Goal: Task Accomplishment & Management: Complete application form

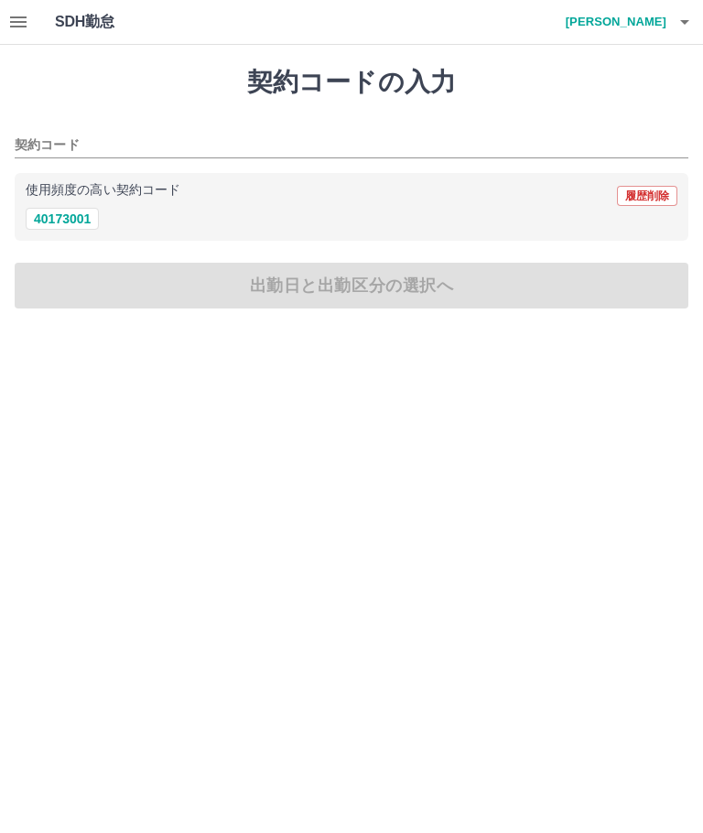
click at [86, 213] on button "40173001" at bounding box center [62, 219] width 73 height 22
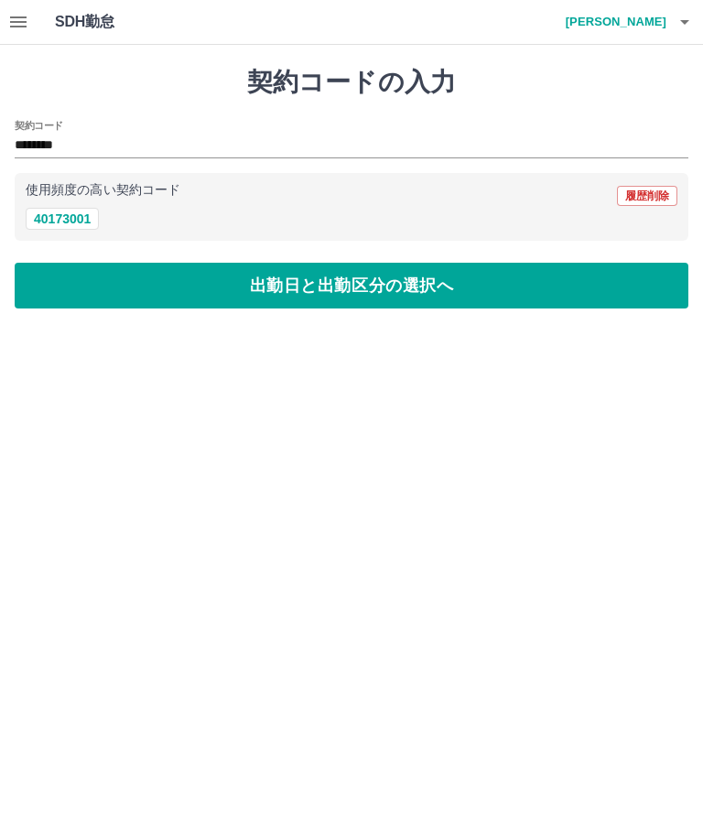
type input "********"
click at [343, 280] on button "出勤日と出勤区分の選択へ" at bounding box center [351, 286] width 673 height 46
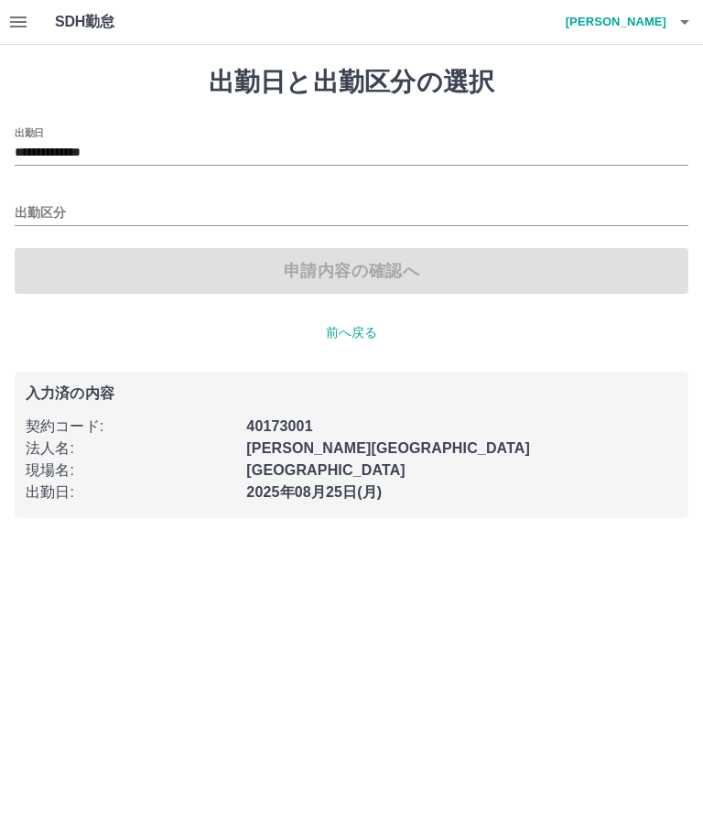
click at [57, 211] on input "出勤区分" at bounding box center [351, 213] width 673 height 23
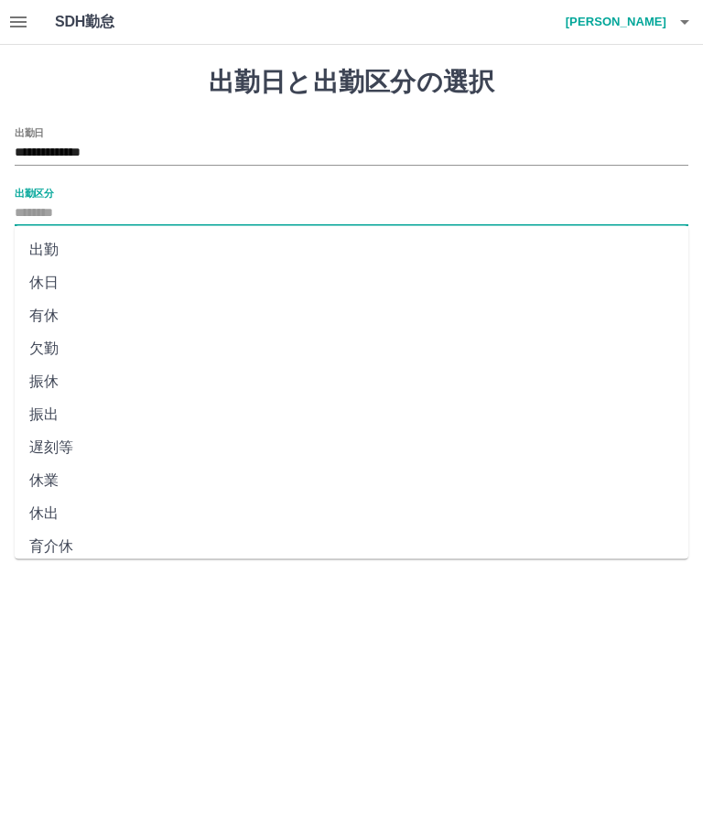
click at [57, 253] on li "出勤" at bounding box center [351, 249] width 673 height 33
type input "**"
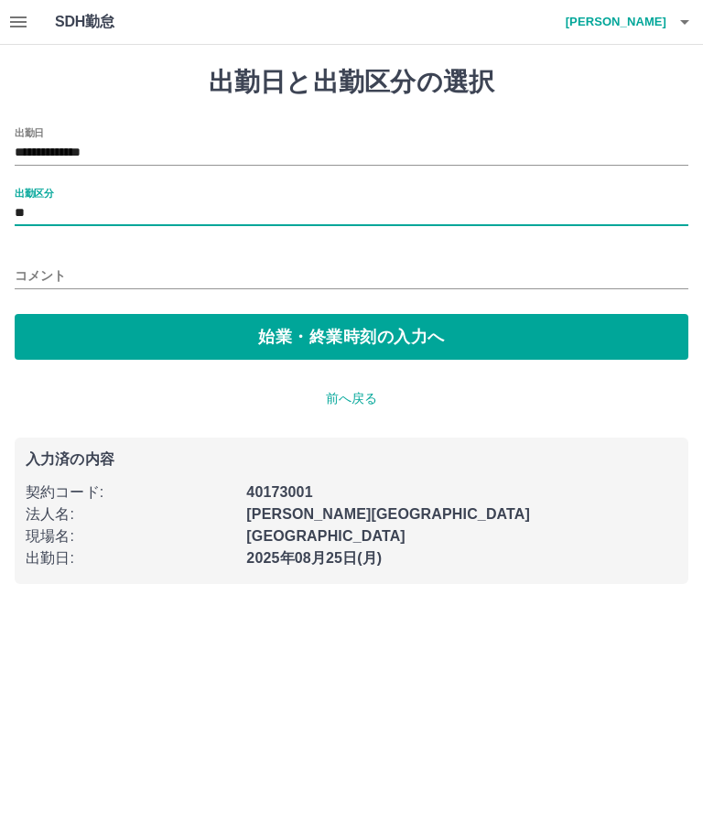
click at [350, 330] on button "始業・終業時刻の入力へ" at bounding box center [351, 337] width 673 height 46
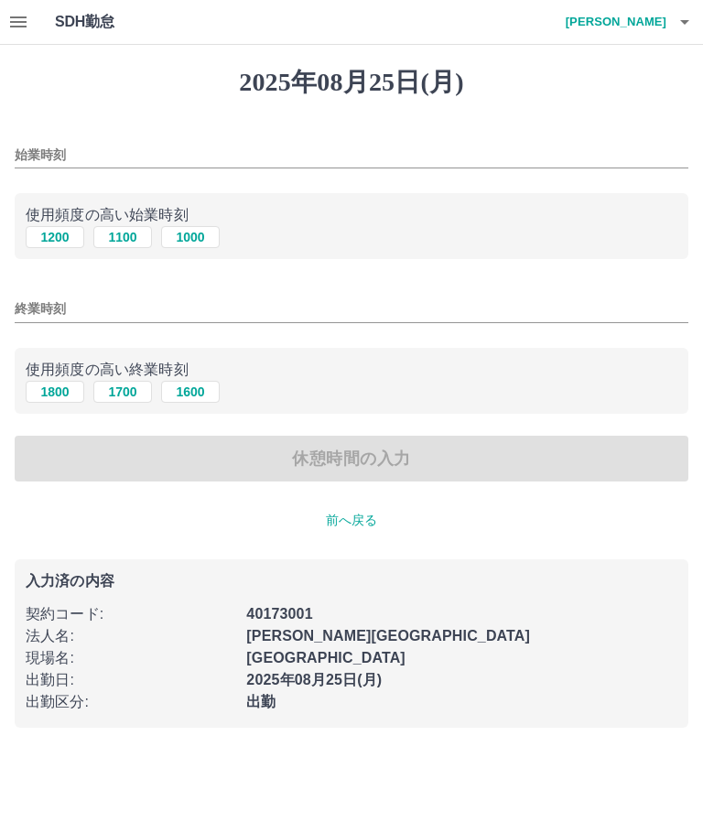
click at [192, 230] on button "1000" at bounding box center [190, 237] width 59 height 22
type input "****"
click at [104, 306] on input "終業時刻" at bounding box center [351, 309] width 673 height 27
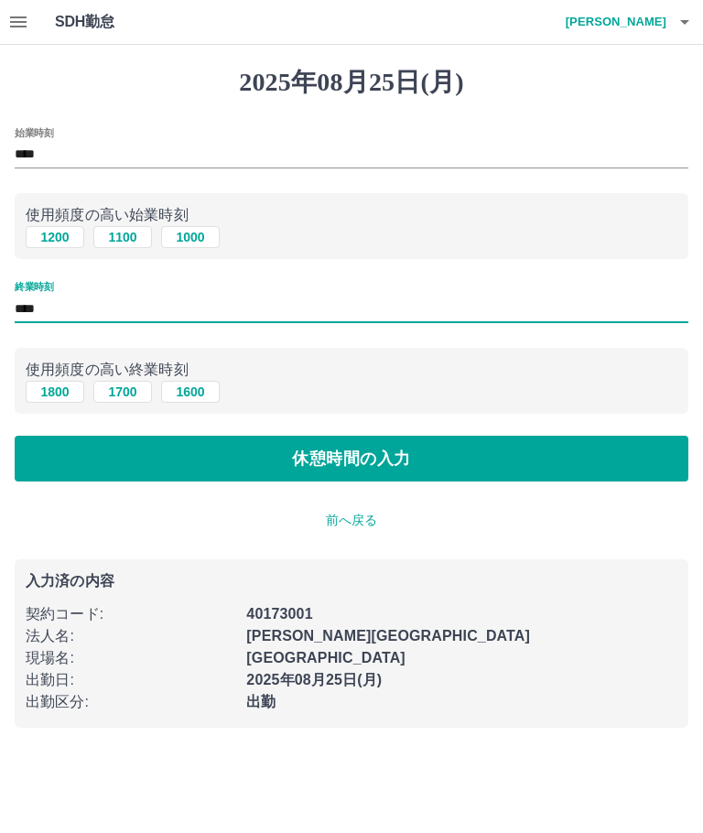
type input "****"
click at [381, 457] on button "休憩時間の入力" at bounding box center [351, 458] width 673 height 46
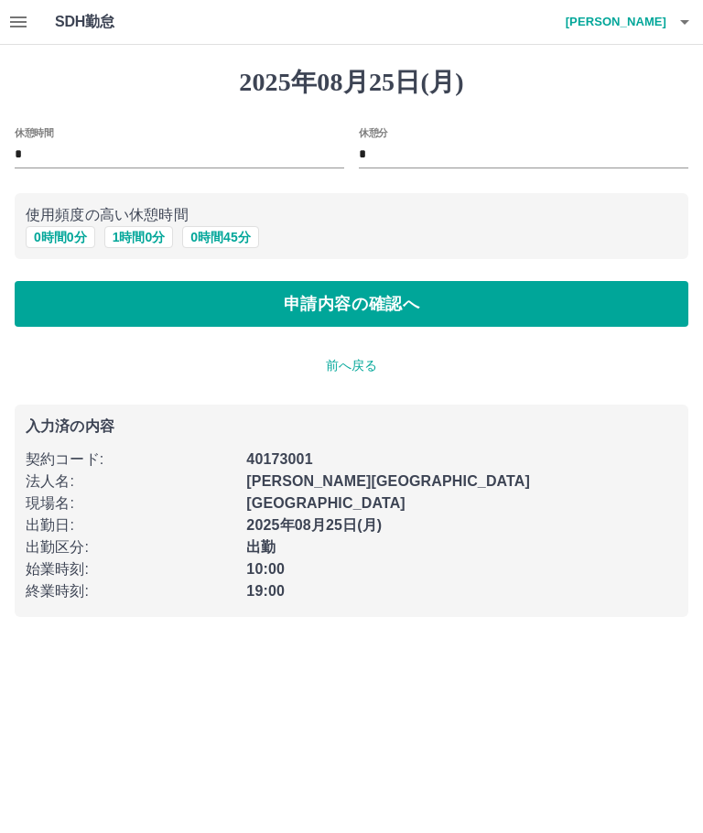
click at [150, 229] on button "1 時間 0 分" at bounding box center [139, 237] width 70 height 22
type input "*"
click at [377, 298] on button "申請内容の確認へ" at bounding box center [351, 304] width 673 height 46
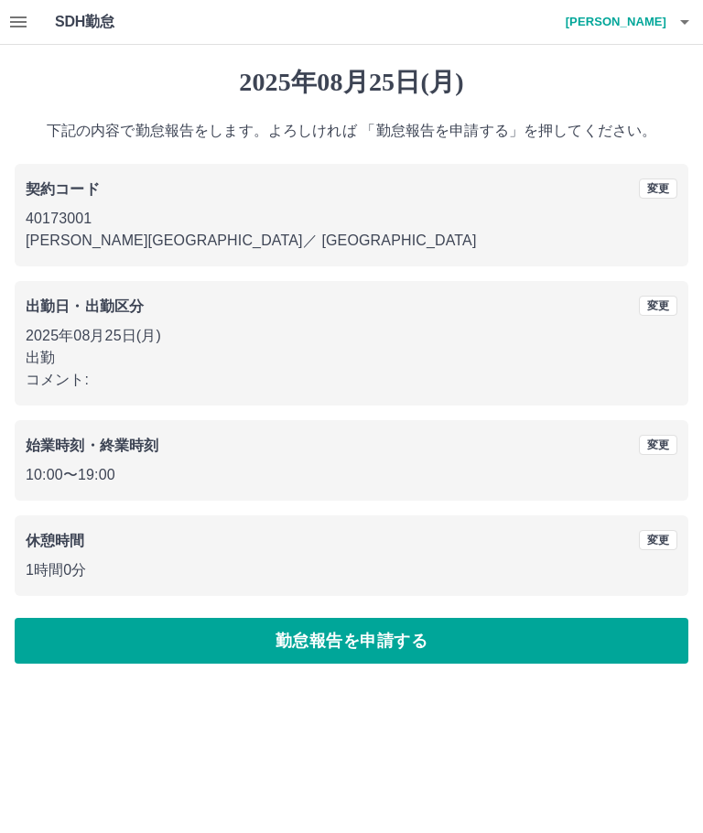
click at [476, 626] on button "勤怠報告を申請する" at bounding box center [351, 641] width 673 height 46
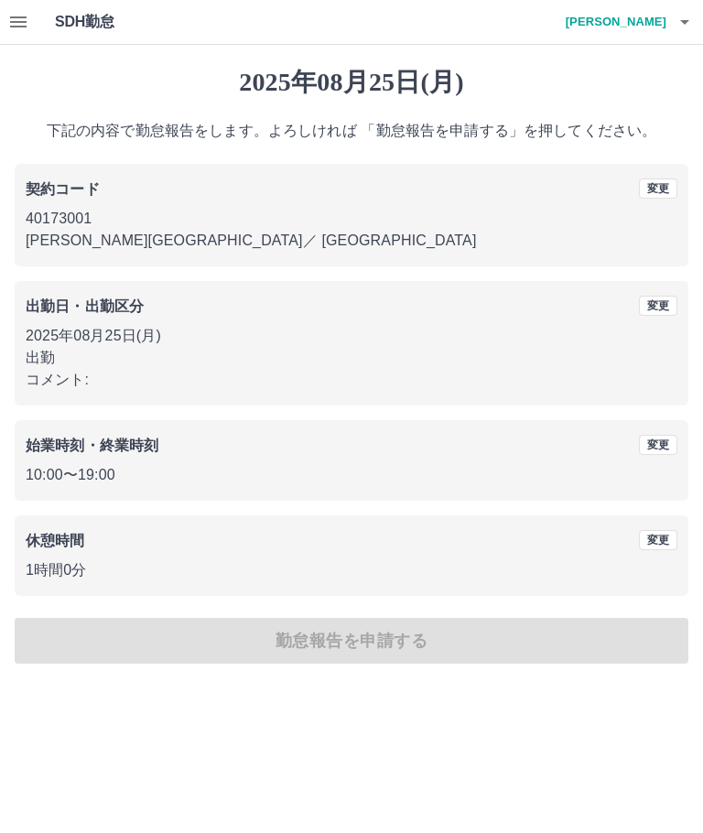
click at [447, 629] on div "2025年08月25日(月) 下記の内容で勤怠報告をします。よろしければ 「勤怠報告を申請する」を押してください。 契約コード 変更 40173001 千葉市…" at bounding box center [351, 365] width 703 height 640
click at [467, 647] on div "2025年08月25日(月) 下記の内容で勤怠報告をします。よろしければ 「勤怠報告を申請する」を押してください。 契約コード 変更 40173001 千葉市…" at bounding box center [351, 365] width 703 height 640
click at [31, 22] on button "button" at bounding box center [18, 22] width 37 height 44
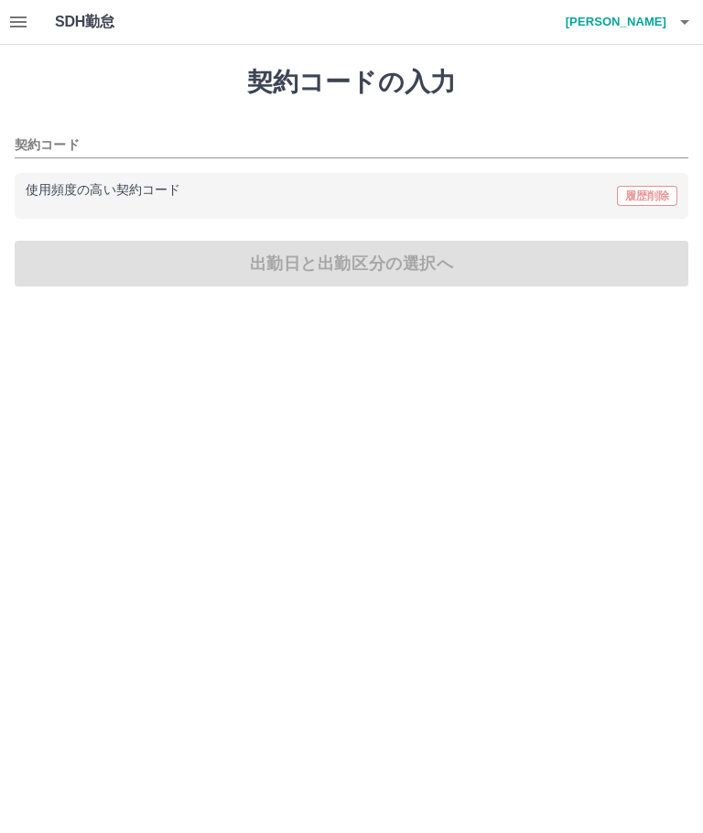
type input "********"
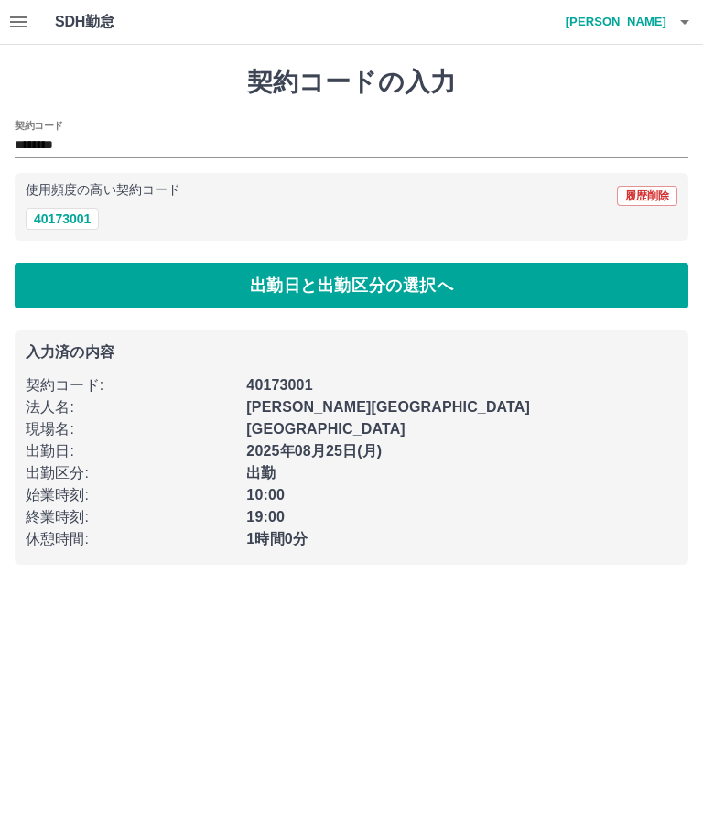
click at [341, 275] on button "出勤日と出勤区分の選択へ" at bounding box center [351, 286] width 673 height 46
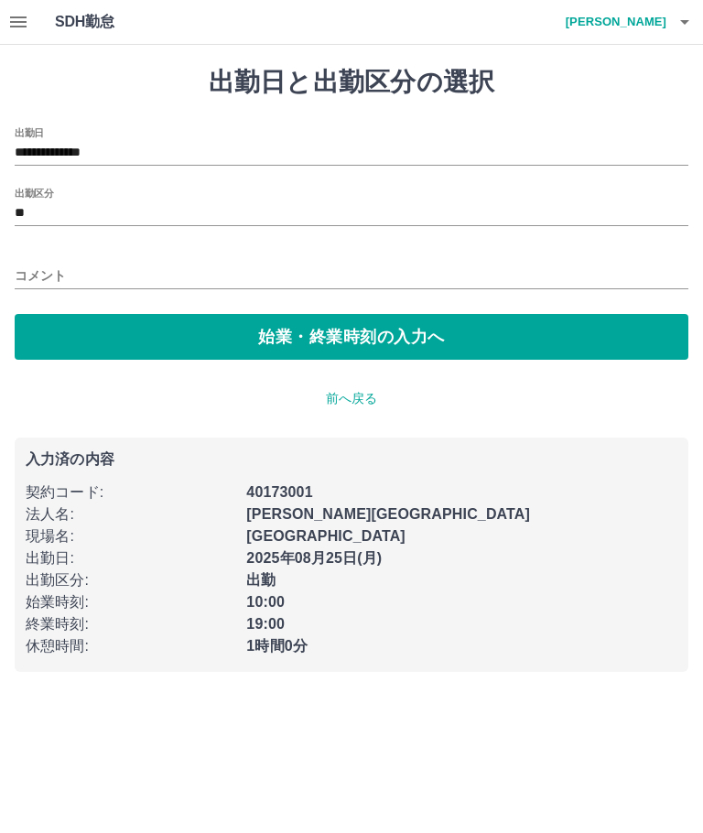
click at [38, 207] on input "**" at bounding box center [351, 213] width 673 height 23
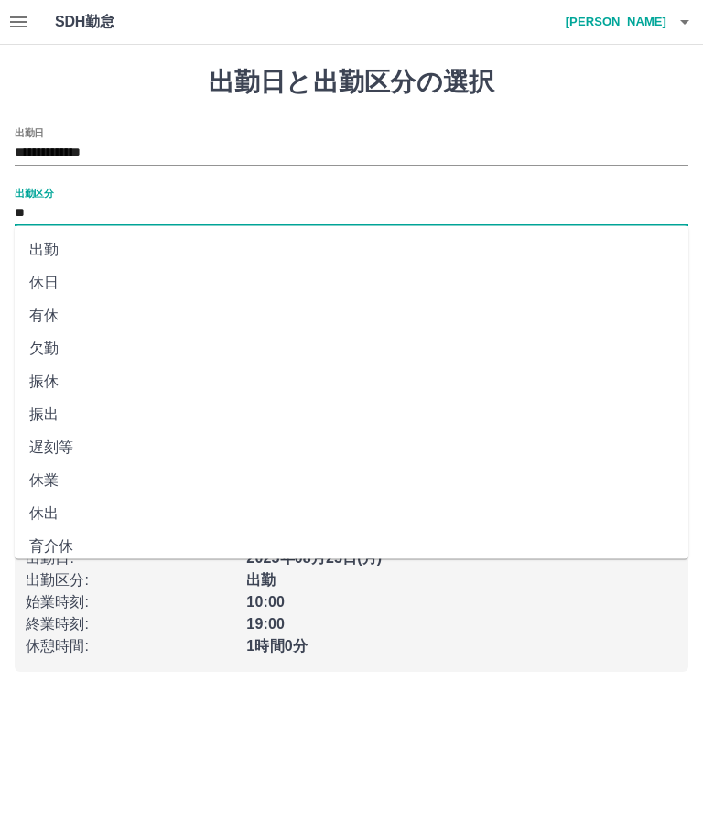
click at [59, 262] on li "出勤" at bounding box center [351, 249] width 673 height 33
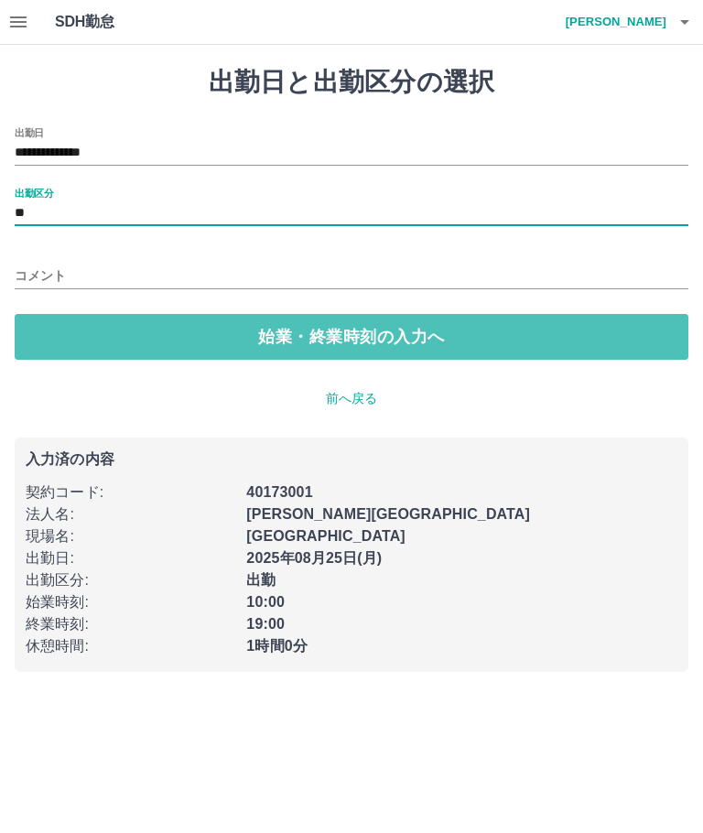
click at [333, 329] on button "始業・終業時刻の入力へ" at bounding box center [351, 337] width 673 height 46
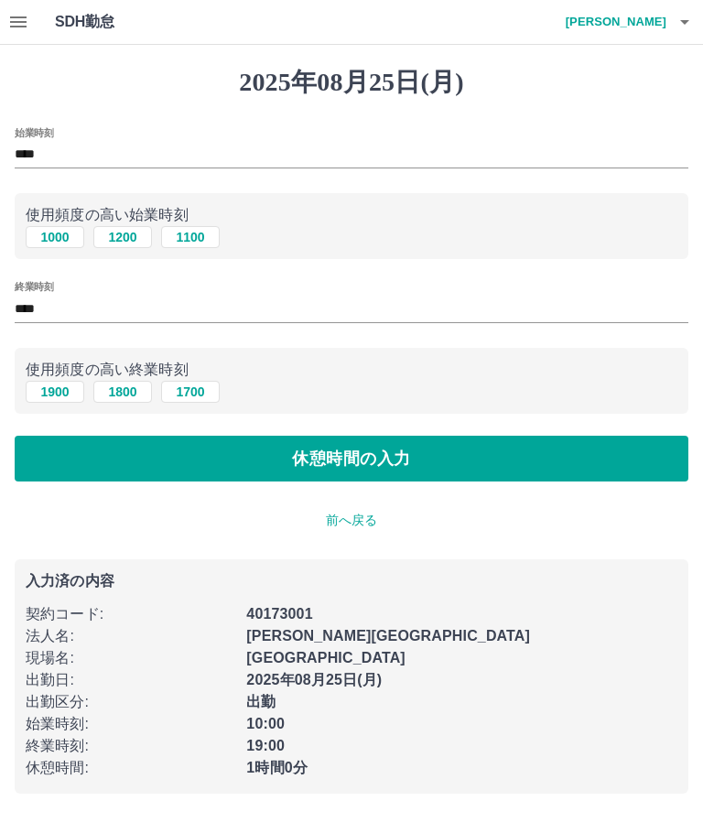
click at [63, 240] on button "1000" at bounding box center [55, 237] width 59 height 22
click at [69, 387] on button "1900" at bounding box center [55, 392] width 59 height 22
click at [364, 456] on button "休憩時間の入力" at bounding box center [351, 458] width 673 height 46
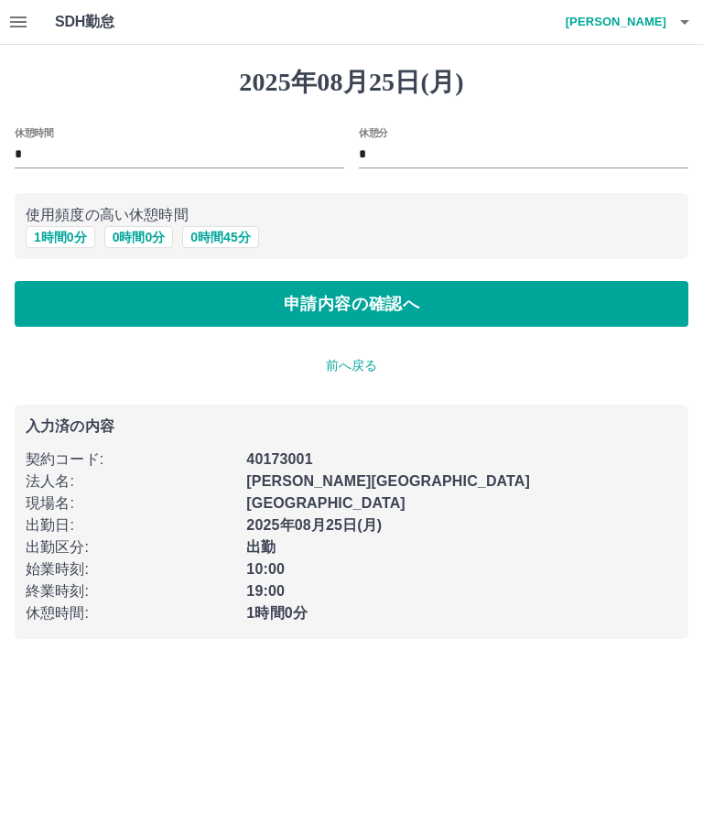
click at [64, 234] on button "1 時間 0 分" at bounding box center [61, 237] width 70 height 22
click at [385, 306] on button "申請内容の確認へ" at bounding box center [351, 304] width 673 height 46
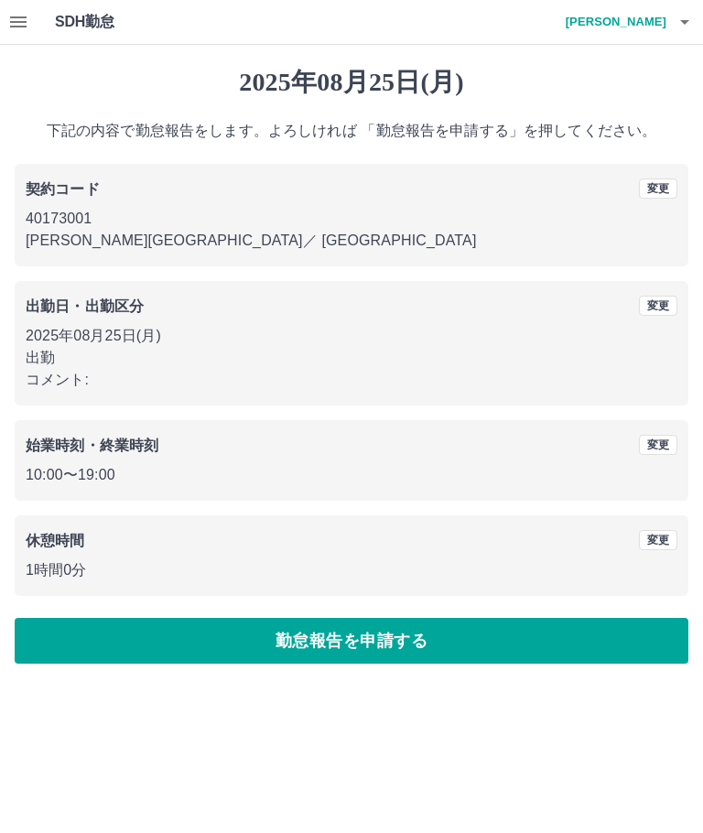
click at [456, 631] on button "勤怠報告を申請する" at bounding box center [351, 641] width 673 height 46
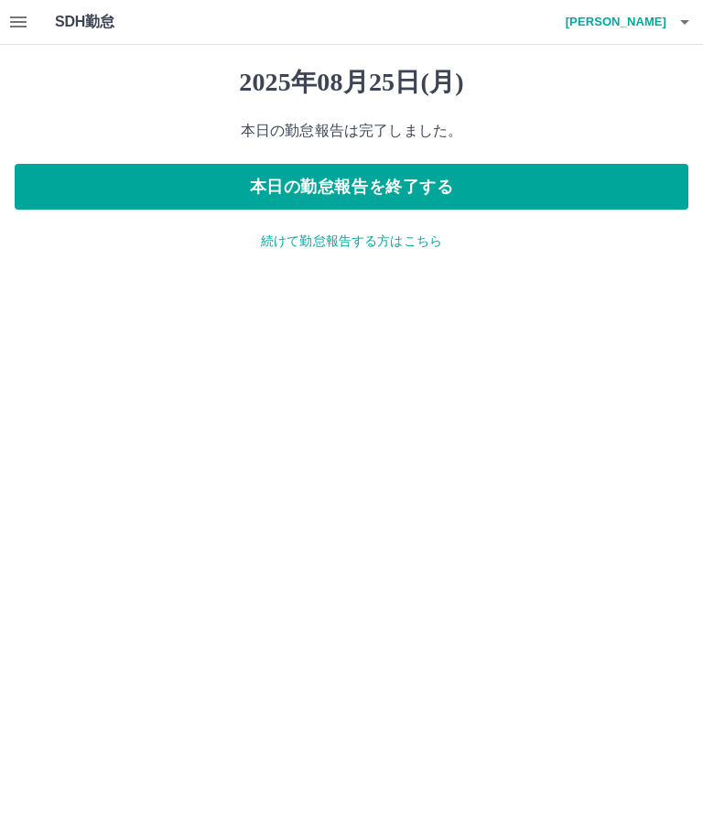
click at [677, 15] on icon "button" at bounding box center [684, 22] width 22 height 22
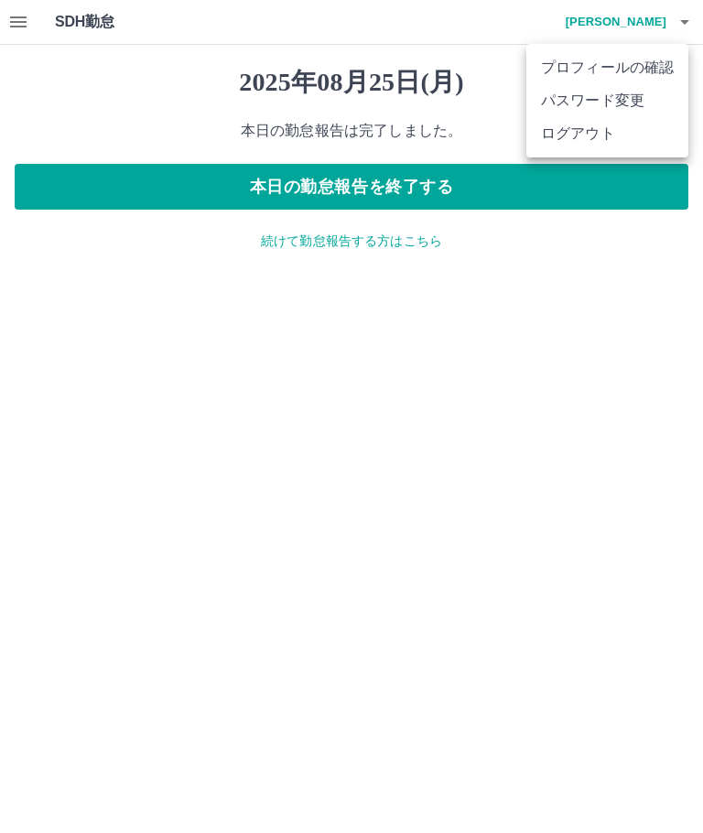
click at [605, 134] on li "ログアウト" at bounding box center [607, 133] width 162 height 33
